Goal: Information Seeking & Learning: Learn about a topic

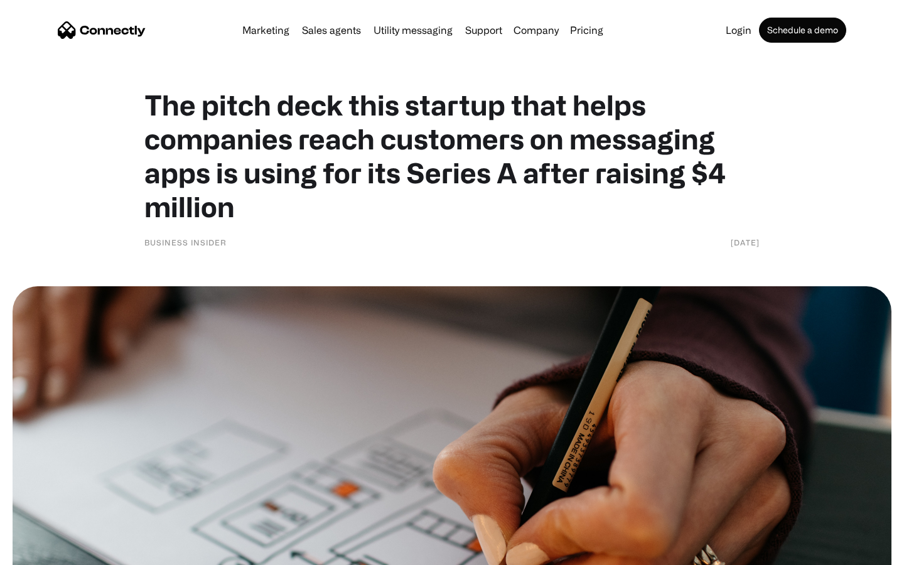
scroll to position [5446, 0]
